Goal: Information Seeking & Learning: Learn about a topic

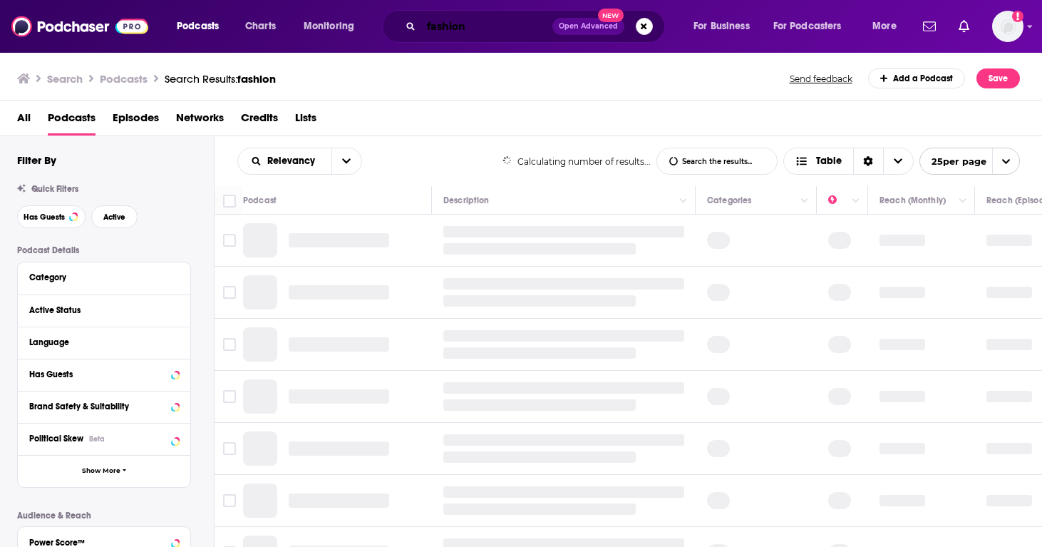
click at [480, 29] on input "fashion" at bounding box center [486, 26] width 131 height 23
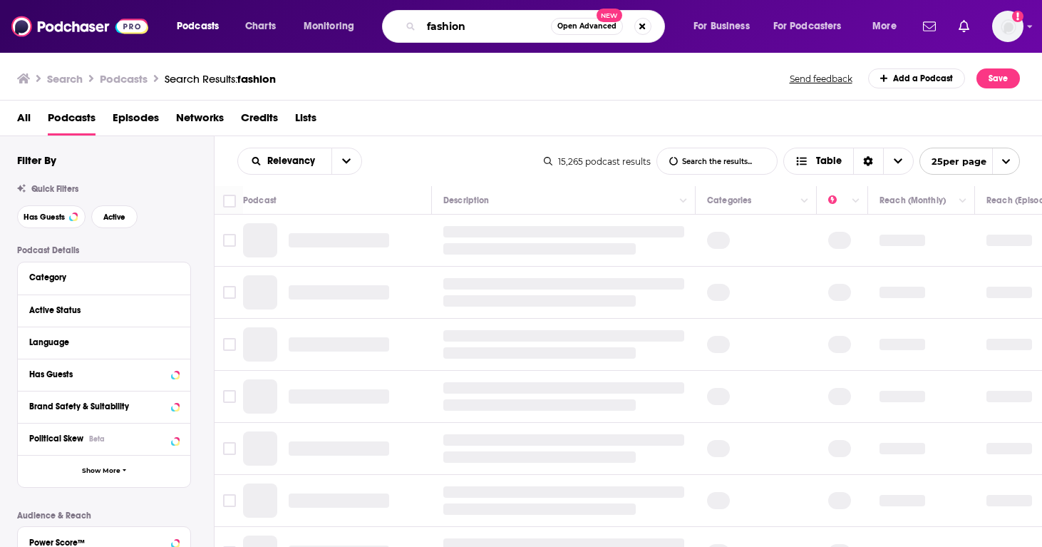
drag, startPoint x: 480, startPoint y: 29, endPoint x: 398, endPoint y: 29, distance: 82.0
click at [398, 29] on div "fashion Open Advanced New" at bounding box center [523, 26] width 283 height 33
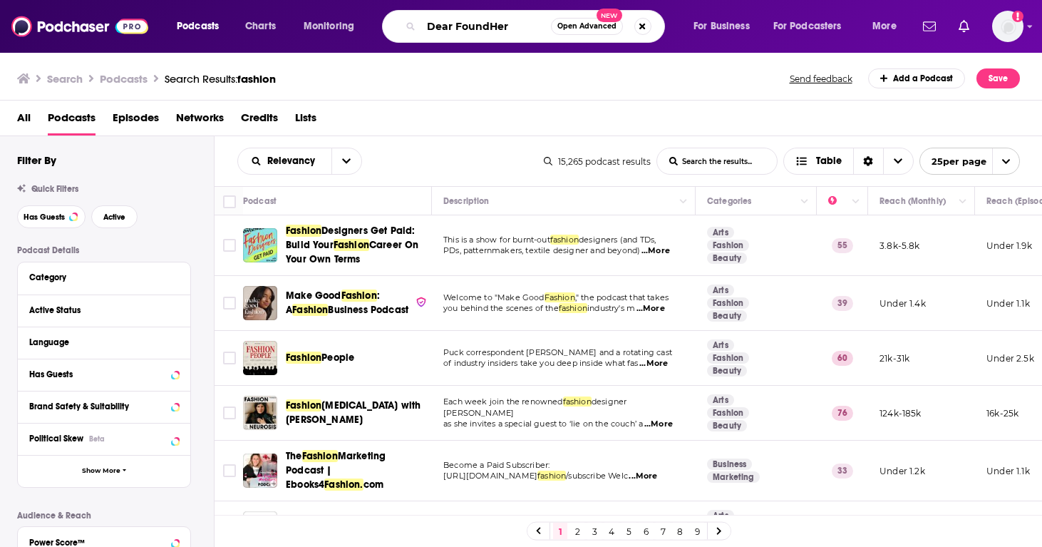
type input "Dear FoundHer"
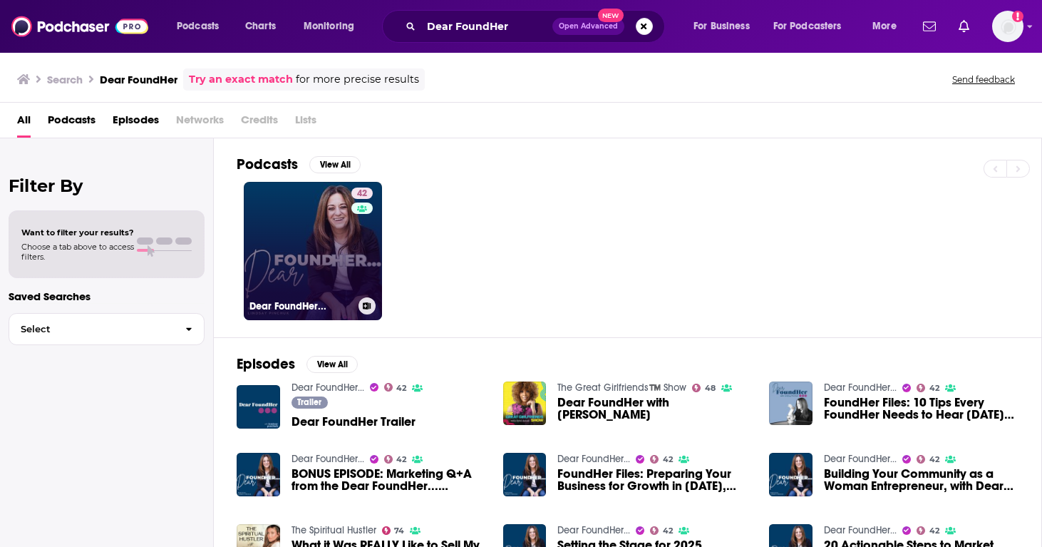
click at [316, 262] on link "42 Dear FoundHer..." at bounding box center [313, 251] width 138 height 138
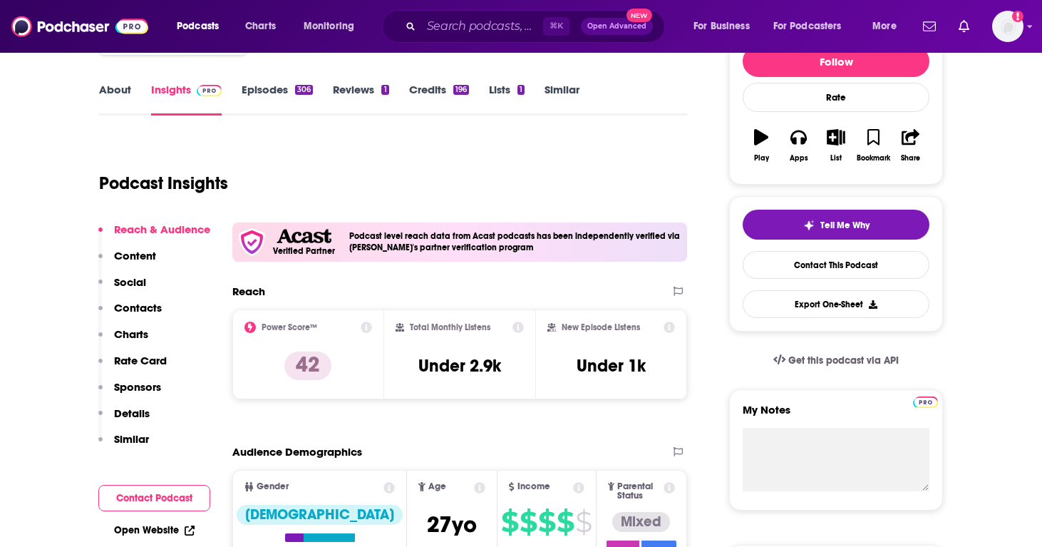
scroll to position [349, 0]
